Goal: Navigation & Orientation: Find specific page/section

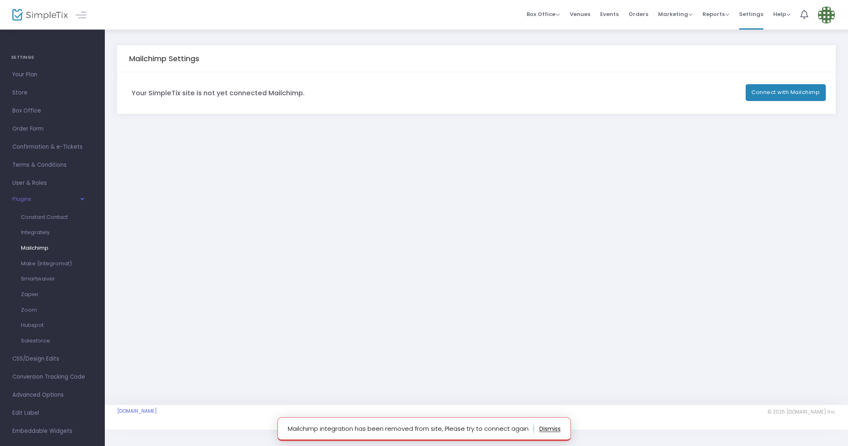
click at [546, 426] on button "button" at bounding box center [549, 428] width 21 height 13
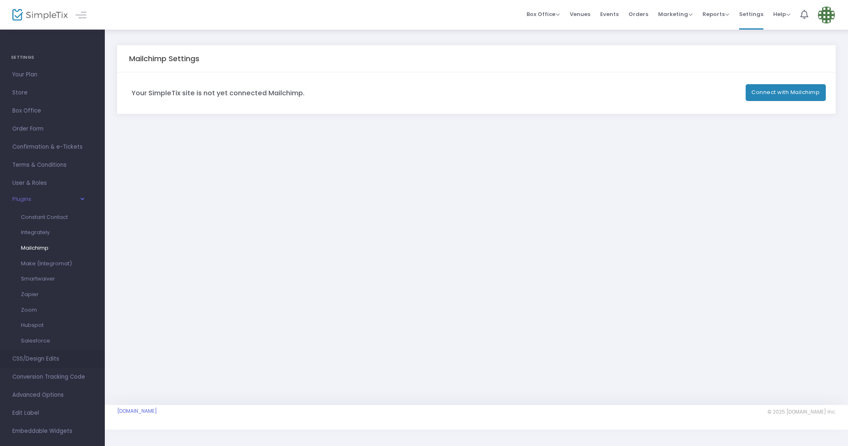
click at [48, 359] on span "CSS/Design Edits" at bounding box center [52, 359] width 80 height 11
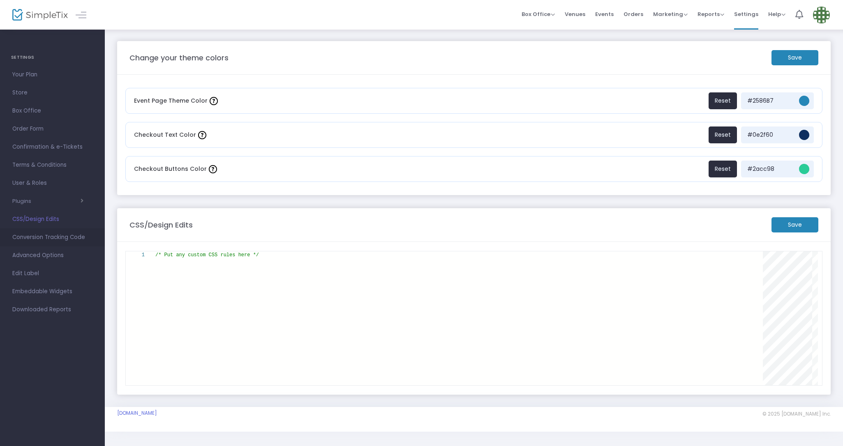
click at [39, 237] on span "Conversion Tracking Code" at bounding box center [52, 237] width 80 height 11
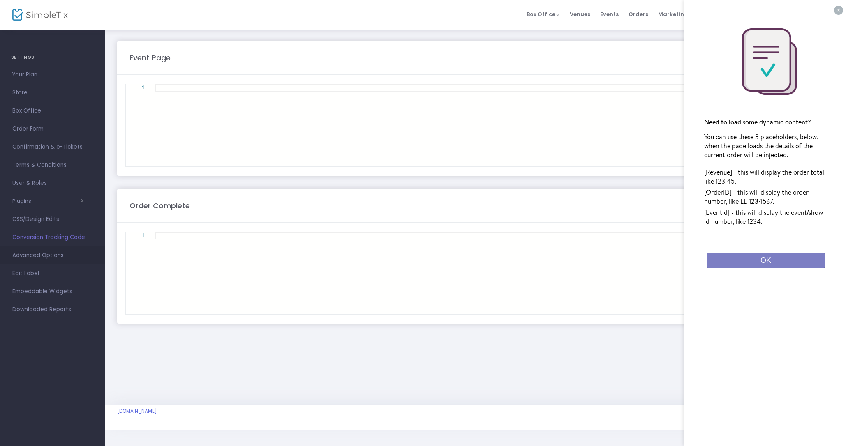
click at [31, 256] on span "Advanced Options" at bounding box center [52, 255] width 80 height 11
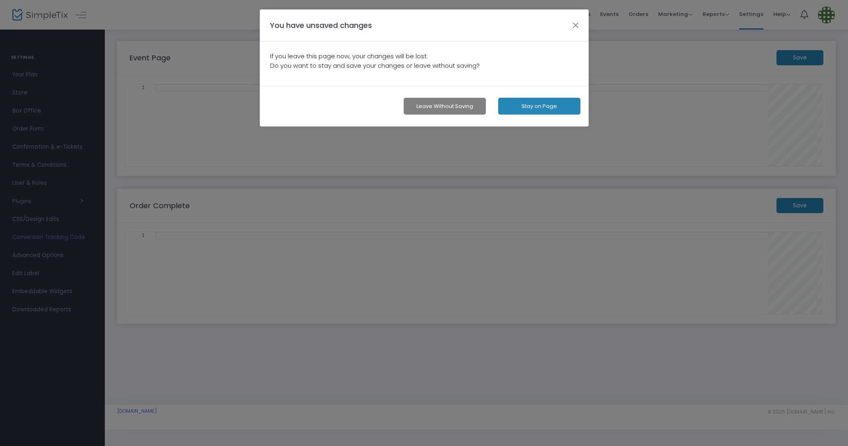
click at [518, 103] on button "Stay on Page" at bounding box center [539, 106] width 82 height 17
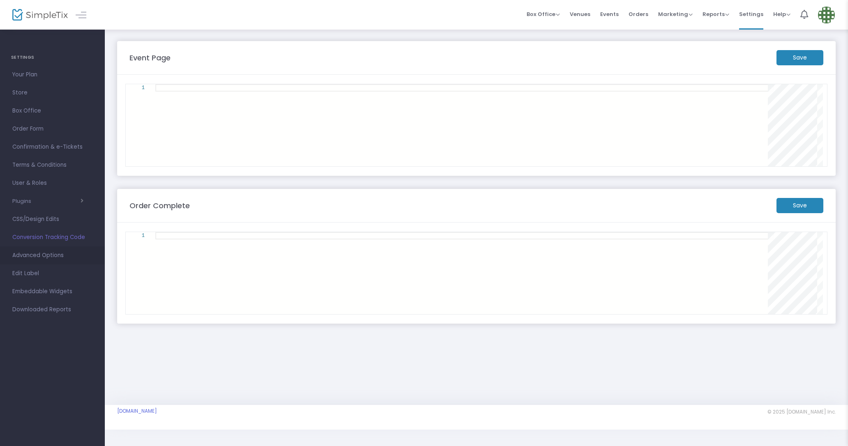
click at [24, 257] on span "Advanced Options" at bounding box center [52, 255] width 80 height 11
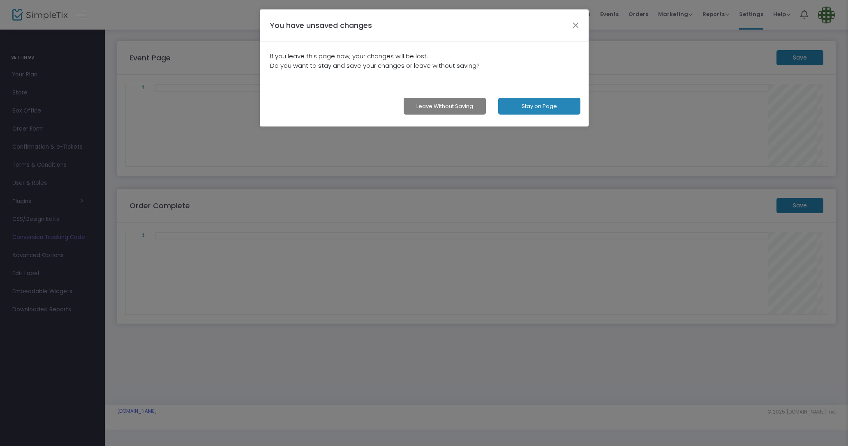
click at [456, 111] on button "Leave without Saving" at bounding box center [444, 106] width 82 height 17
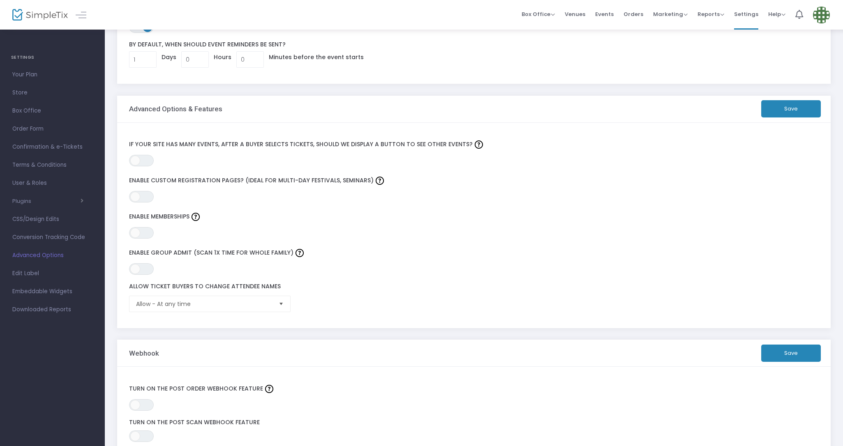
scroll to position [160, 0]
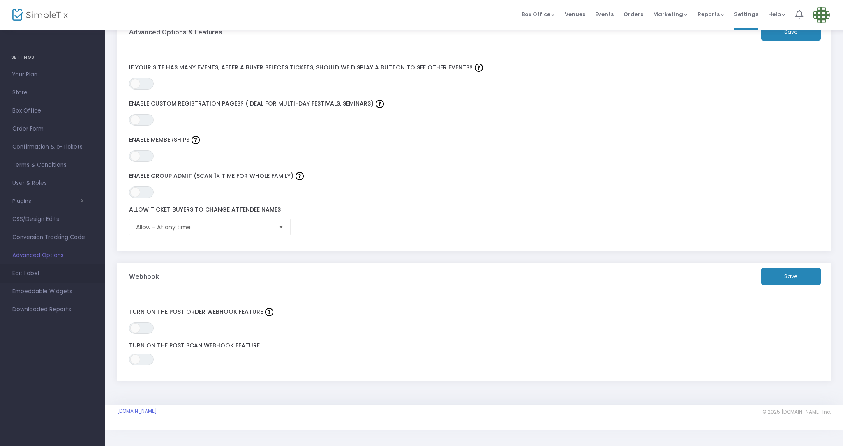
click at [23, 274] on span "Edit Label" at bounding box center [52, 273] width 80 height 11
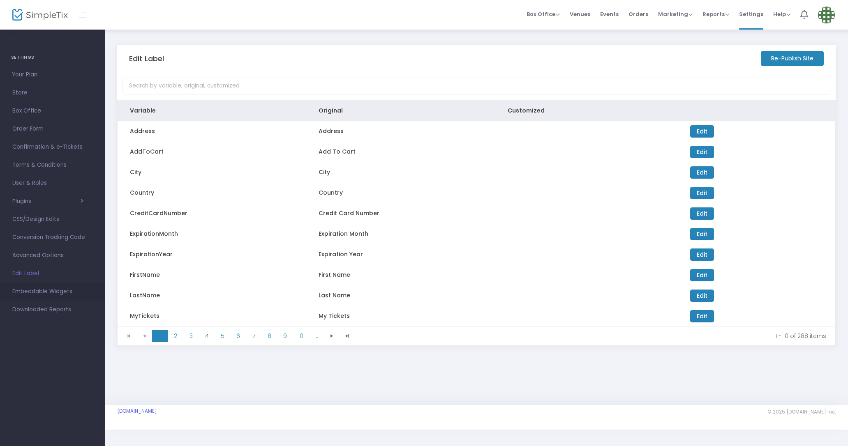
click at [23, 292] on span "Embeddable Widgets" at bounding box center [52, 291] width 80 height 11
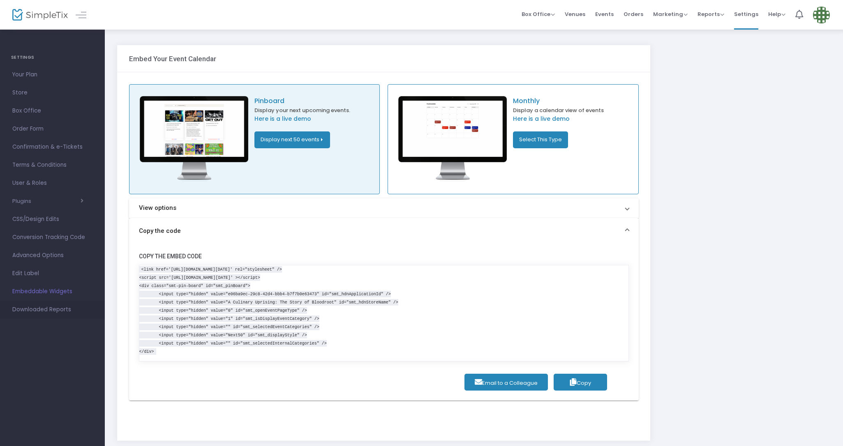
click at [30, 311] on span "Downloaded Reports" at bounding box center [52, 309] width 80 height 11
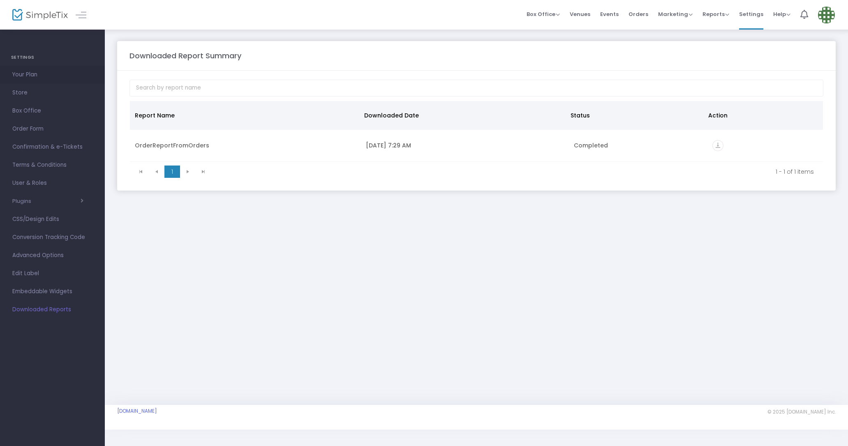
click at [34, 78] on span "Your Plan" at bounding box center [52, 74] width 80 height 11
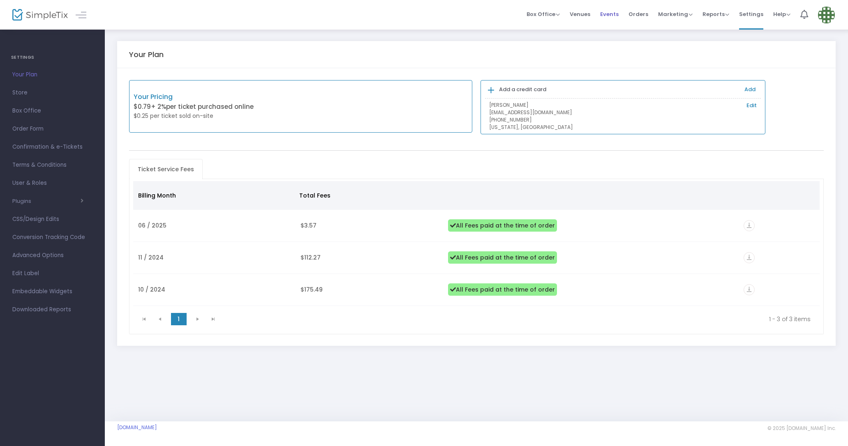
click at [606, 15] on span "Events" at bounding box center [609, 14] width 18 height 21
